Goal: Find specific page/section: Find specific page/section

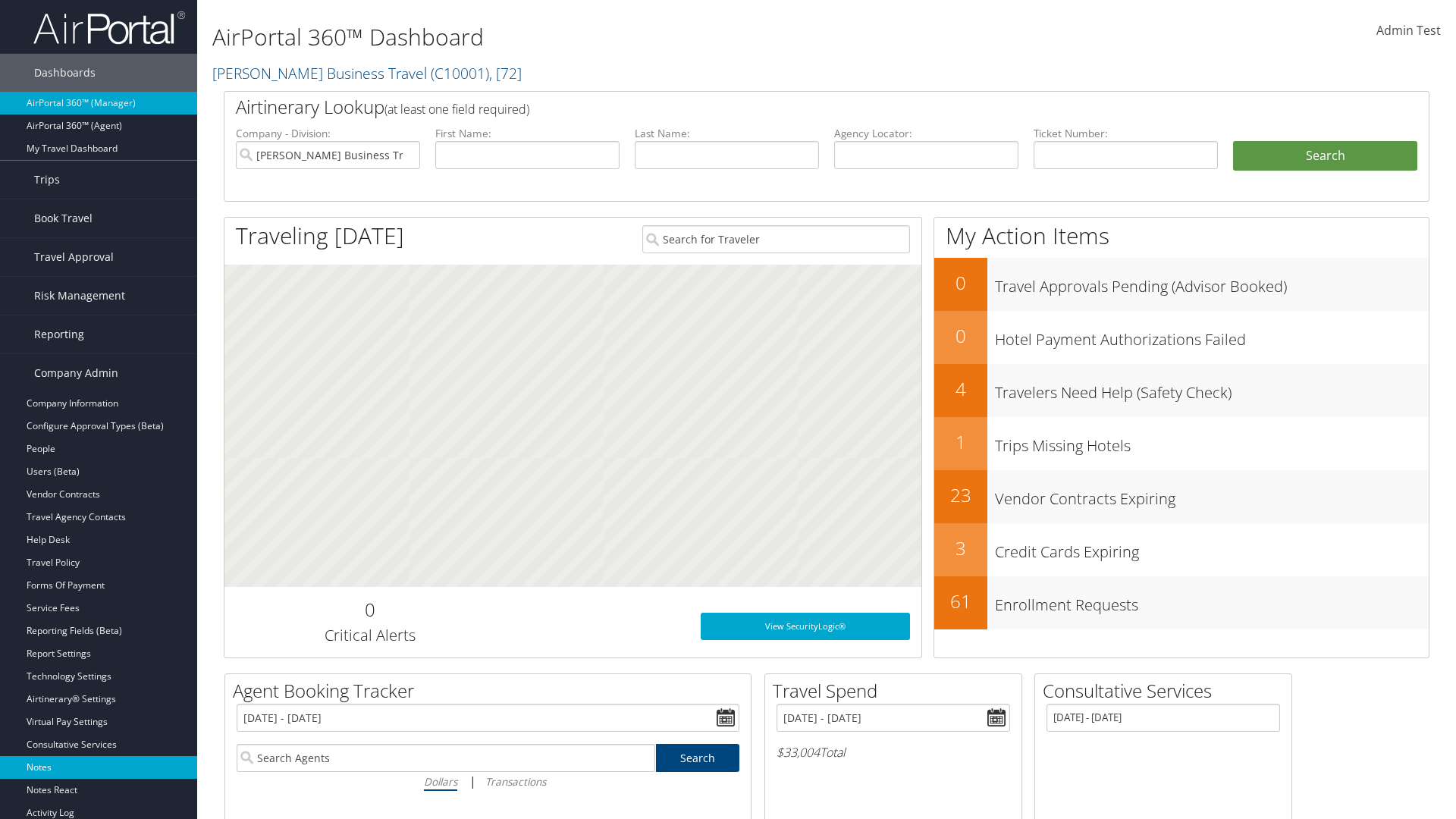
click at [99, 767] on link "Notes" at bounding box center [98, 767] width 197 height 22
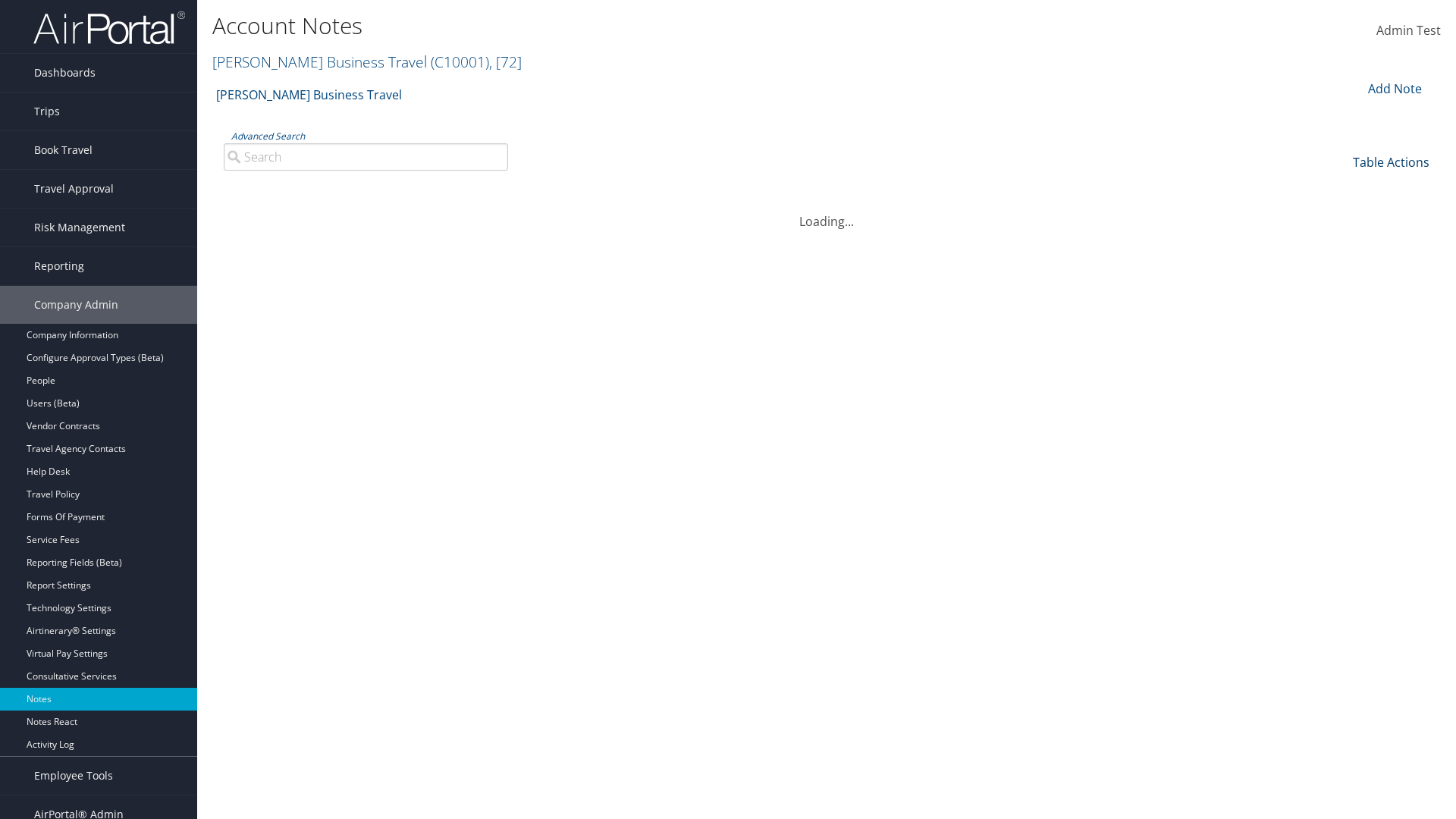
click at [1391, 161] on link "Table Actions" at bounding box center [1391, 162] width 76 height 17
click at [1340, 211] on link "Column Visibility" at bounding box center [1340, 211] width 199 height 25
